Goal: Information Seeking & Learning: Understand process/instructions

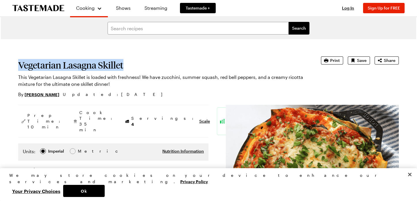
drag, startPoint x: 18, startPoint y: 64, endPoint x: 126, endPoint y: 61, distance: 107.6
click at [126, 61] on h1 "Vegetarian Lasagna Skillet" at bounding box center [161, 65] width 287 height 10
copy h1 "Vegetarian Lasagna Skillet"
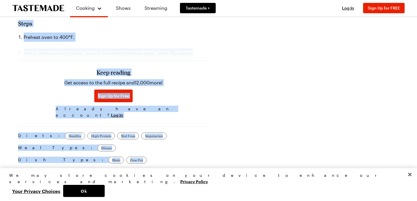
scroll to position [456, 0]
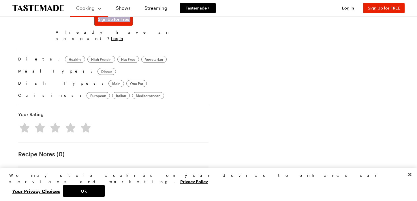
drag, startPoint x: 18, startPoint y: 72, endPoint x: 80, endPoint y: 17, distance: 83.4
click at [81, 17] on div "Cooking Shows Streaming Tastemade + Log In Sign Up Log In Sign Up for FREE Sear…" at bounding box center [208, 26] width 415 height 965
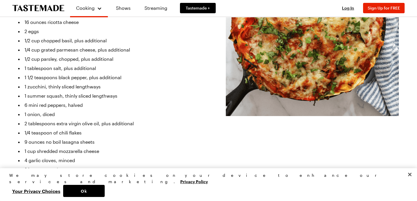
click at [51, 101] on li "6 mini red peppers, halved" at bounding box center [113, 105] width 190 height 9
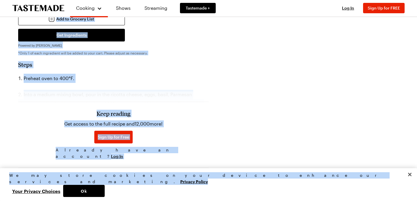
scroll to position [359, 0]
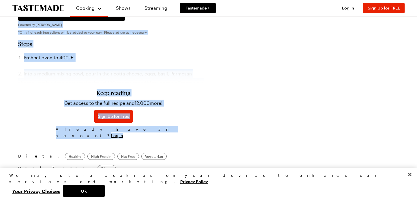
drag, startPoint x: 19, startPoint y: 89, endPoint x: 152, endPoint y: 129, distance: 139.0
click at [151, 129] on div "Prep Time: 10 min Cook Time: 35 min Servings: 4 Scale Easy Units: Imperial Impe…" at bounding box center [113, 31] width 190 height 570
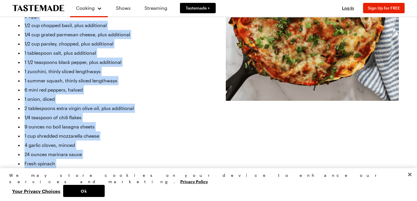
scroll to position [183, 0]
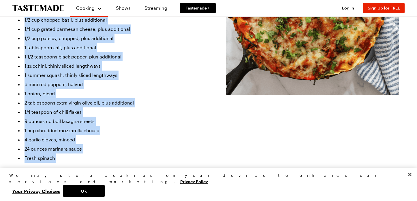
click at [125, 126] on li "1 cup shredded mozzarella cheese" at bounding box center [113, 130] width 190 height 9
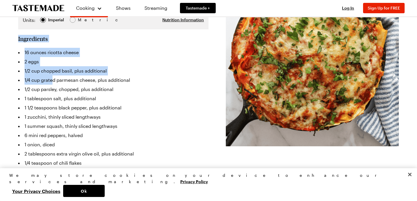
scroll to position [132, 0]
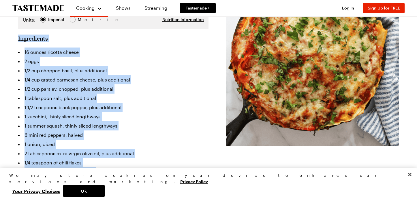
drag, startPoint x: 19, startPoint y: 21, endPoint x: 94, endPoint y: 173, distance: 169.3
click at [94, 173] on section "Ingredients 16 ounces ricotta cheese 2 eggs 1/2 cup chopped basil, plus additio…" at bounding box center [113, 148] width 190 height 227
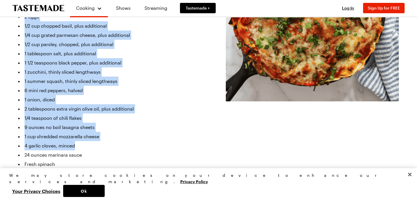
scroll to position [177, 0]
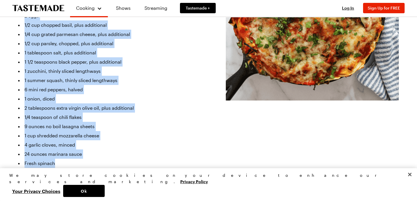
copy section "Ingredients 16 ounces ricotta cheese 2 eggs 1/2 cup chopped basil, plus additio…"
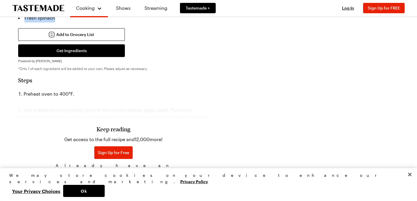
scroll to position [327, 0]
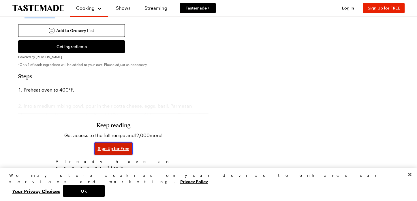
click at [112, 146] on span "Sign Up for Free" at bounding box center [113, 149] width 31 height 6
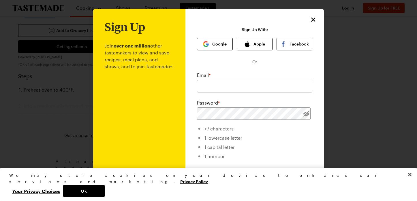
scroll to position [0, 0]
click at [210, 84] on input "email" at bounding box center [254, 86] width 115 height 13
type input "[EMAIL_ADDRESS][DOMAIN_NAME]"
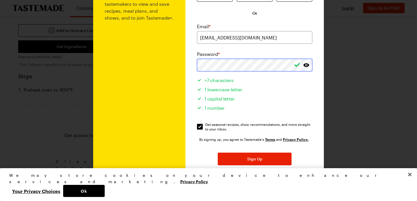
scroll to position [68, 0]
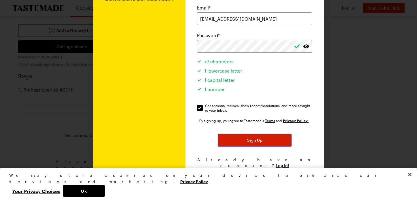
click at [253, 141] on span "Sign Up" at bounding box center [254, 141] width 15 height 6
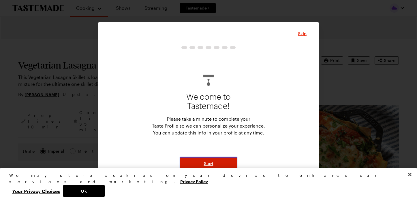
click at [210, 162] on span "Start" at bounding box center [209, 164] width 10 height 6
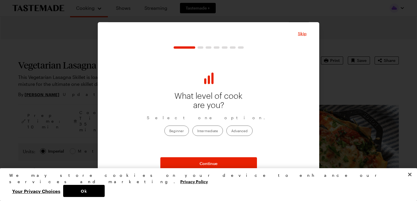
click at [200, 130] on label "Intermediate" at bounding box center [207, 131] width 31 height 10
click at [197, 131] on input "Intermediate" at bounding box center [197, 131] width 0 height 0
click at [180, 131] on label "Beginner" at bounding box center [176, 131] width 25 height 10
click at [169, 131] on input "Beginner" at bounding box center [169, 131] width 0 height 0
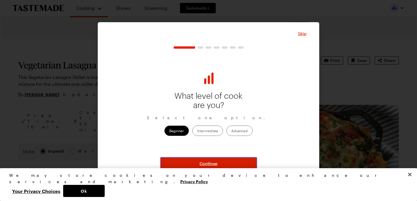
click at [208, 163] on span "Continue" at bounding box center [209, 164] width 18 height 6
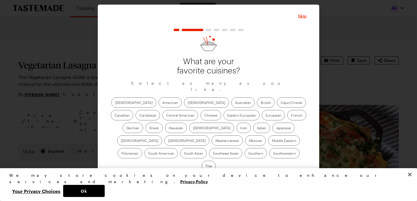
click at [159, 107] on label "American" at bounding box center [170, 102] width 23 height 10
click at [162, 103] on input "American" at bounding box center [162, 103] width 0 height 0
click at [245, 144] on label "Mexican" at bounding box center [255, 141] width 21 height 10
click at [249, 141] on input "Mexican" at bounding box center [249, 141] width 0 height 0
click at [269, 157] on label "Southwestern" at bounding box center [284, 153] width 30 height 10
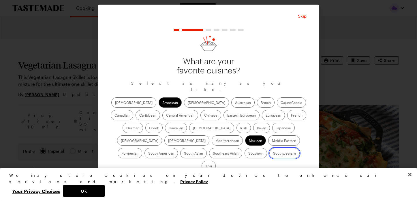
click at [273, 154] on input "Southwestern" at bounding box center [273, 154] width 0 height 0
click at [253, 131] on label "Italian" at bounding box center [261, 128] width 17 height 10
click at [257, 129] on input "Italian" at bounding box center [257, 129] width 0 height 0
click at [277, 104] on label "Cajun/Creole" at bounding box center [291, 102] width 29 height 10
click at [281, 103] on input "Cajun/Creole" at bounding box center [281, 103] width 0 height 0
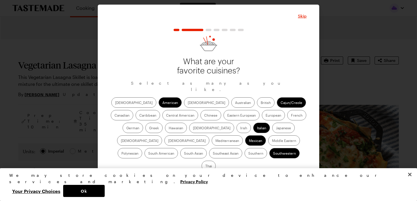
click at [178, 148] on label "South American" at bounding box center [160, 153] width 33 height 10
click at [148, 154] on American "South American" at bounding box center [148, 154] width 0 height 0
click at [162, 119] on label "Central American" at bounding box center [180, 115] width 36 height 10
click at [166, 116] on American "Central American" at bounding box center [166, 116] width 0 height 0
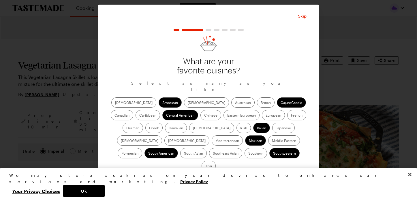
click at [287, 117] on label "French" at bounding box center [296, 115] width 19 height 10
click at [291, 116] on input "French" at bounding box center [291, 116] width 0 height 0
click at [257, 106] on label "British" at bounding box center [266, 102] width 18 height 10
click at [261, 103] on input "British" at bounding box center [261, 103] width 0 height 0
click at [244, 156] on label "Southern" at bounding box center [255, 153] width 22 height 10
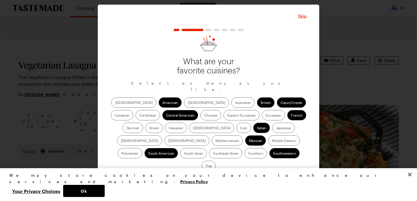
click at [248, 154] on input "Southern" at bounding box center [248, 154] width 0 height 0
click at [133, 110] on label "Canadian" at bounding box center [122, 115] width 22 height 10
click at [114, 116] on input "Canadian" at bounding box center [114, 116] width 0 height 0
click at [121, 105] on label "[DEMOGRAPHIC_DATA]" at bounding box center [133, 102] width 45 height 10
click at [115, 103] on input "[DEMOGRAPHIC_DATA]" at bounding box center [115, 103] width 0 height 0
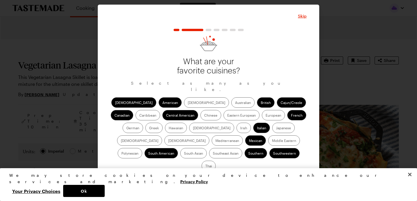
click at [163, 123] on label "Greek" at bounding box center [153, 128] width 17 height 10
click at [149, 129] on input "Greek" at bounding box center [149, 129] width 0 height 0
click at [243, 136] on label "Mediterranean" at bounding box center [227, 141] width 31 height 10
click at [215, 141] on input "Mediterranean" at bounding box center [215, 141] width 0 height 0
click at [160, 110] on label "Caribbean" at bounding box center [148, 115] width 25 height 10
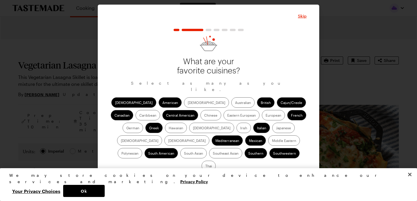
click at [139, 116] on input "Caribbean" at bounding box center [139, 116] width 0 height 0
click at [202, 178] on span "Continue" at bounding box center [209, 181] width 18 height 6
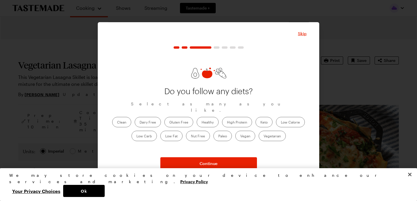
click at [209, 119] on label "Healthy" at bounding box center [208, 122] width 22 height 10
click at [202, 123] on input "Healthy" at bounding box center [202, 123] width 0 height 0
click at [170, 133] on label "Low Fat" at bounding box center [171, 136] width 22 height 10
click at [165, 137] on Fat "Low Fat" at bounding box center [165, 137] width 0 height 0
click at [294, 118] on label "Low Calorie" at bounding box center [290, 122] width 29 height 10
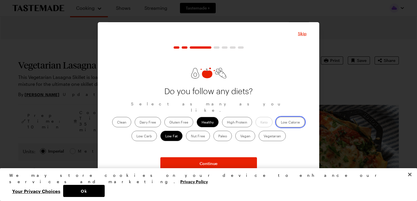
click at [281, 123] on Calorie "Low Calorie" at bounding box center [281, 123] width 0 height 0
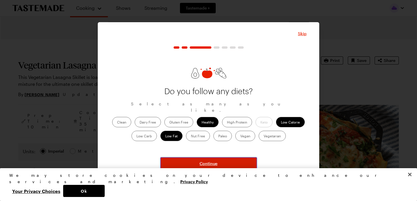
click at [208, 164] on span "Continue" at bounding box center [209, 164] width 18 height 6
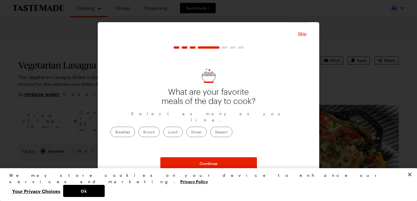
click at [207, 128] on label "Dinner" at bounding box center [196, 132] width 20 height 10
click at [191, 133] on input "Dinner" at bounding box center [191, 133] width 0 height 0
click at [183, 130] on label "Lunch" at bounding box center [173, 132] width 20 height 10
click at [168, 133] on input "Lunch" at bounding box center [168, 133] width 0 height 0
click at [232, 128] on label "Dessert" at bounding box center [221, 132] width 22 height 10
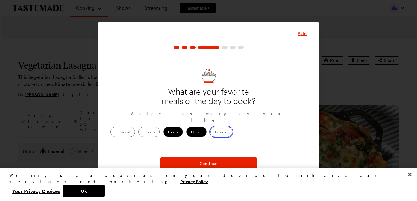
click at [215, 133] on input "Dessert" at bounding box center [215, 133] width 0 height 0
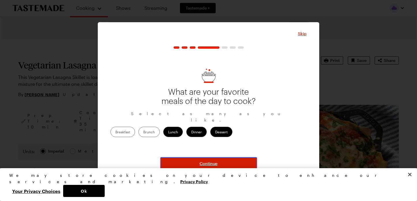
click at [207, 163] on span "Continue" at bounding box center [209, 164] width 18 height 6
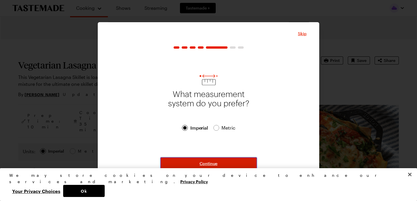
click at [208, 162] on span "Continue" at bounding box center [209, 164] width 18 height 6
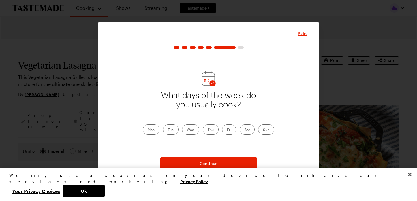
click at [247, 128] on label "Sat" at bounding box center [247, 130] width 15 height 10
click at [244, 130] on input "Sat" at bounding box center [244, 130] width 0 height 0
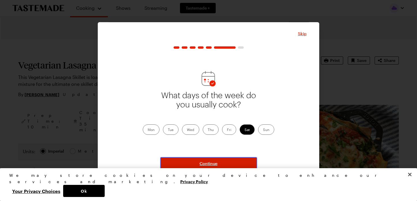
click at [207, 163] on span "Continue" at bounding box center [209, 164] width 18 height 6
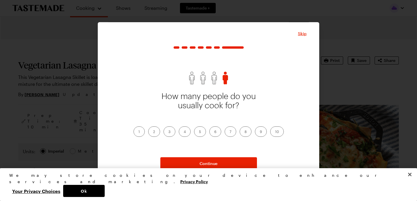
click at [139, 131] on label "1" at bounding box center [138, 132] width 11 height 10
click at [138, 132] on input "1" at bounding box center [138, 132] width 0 height 0
click at [153, 130] on label "2" at bounding box center [154, 132] width 12 height 10
click at [153, 132] on input "2" at bounding box center [153, 132] width 0 height 0
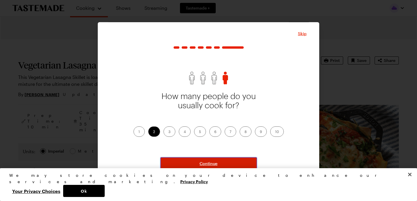
click at [207, 163] on span "Continue" at bounding box center [209, 164] width 18 height 6
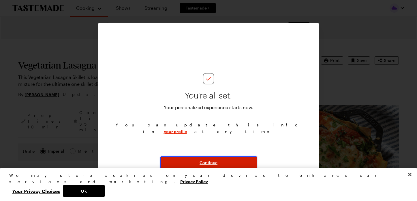
click at [207, 162] on span "Continue" at bounding box center [209, 163] width 18 height 6
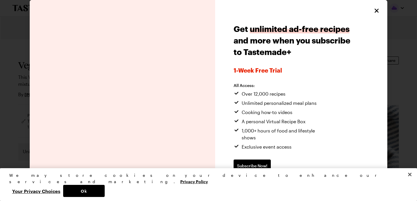
scroll to position [2, 0]
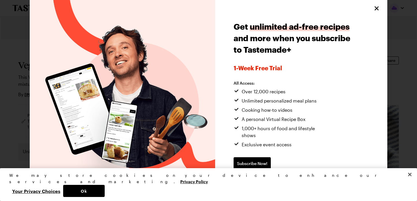
click at [273, 179] on span "Continue without subscribing" at bounding box center [263, 182] width 59 height 6
type textarea "x"
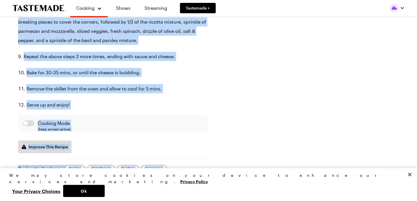
scroll to position [558, 0]
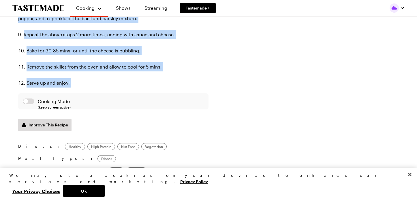
drag, startPoint x: 18, startPoint y: 46, endPoint x: 104, endPoint y: 66, distance: 88.6
copy section "Lorem Ipsumdo sita co 657°A. Elit s doeius tempor inci, utla et dol magnaal eni…"
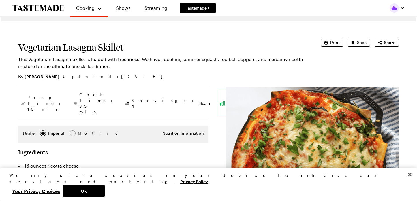
scroll to position [0, 0]
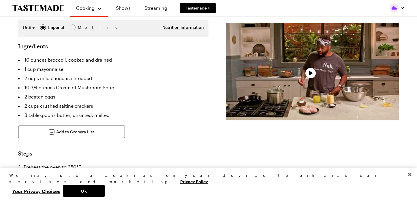
type textarea "x"
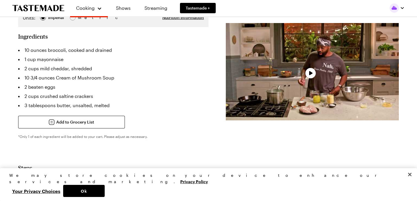
scroll to position [162, 0]
